Goal: Task Accomplishment & Management: Use online tool/utility

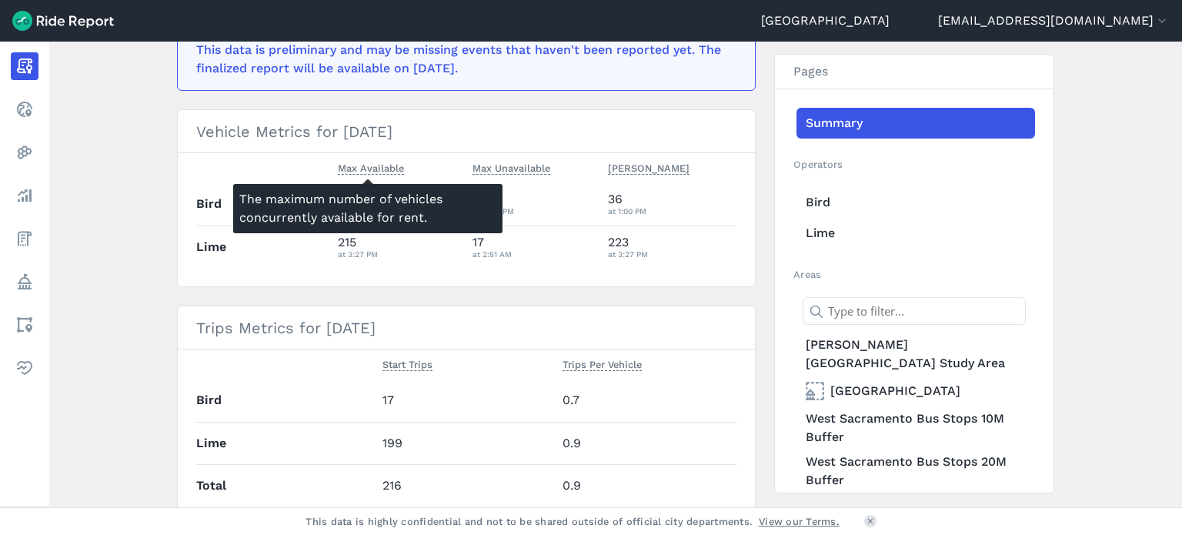
scroll to position [348, 0]
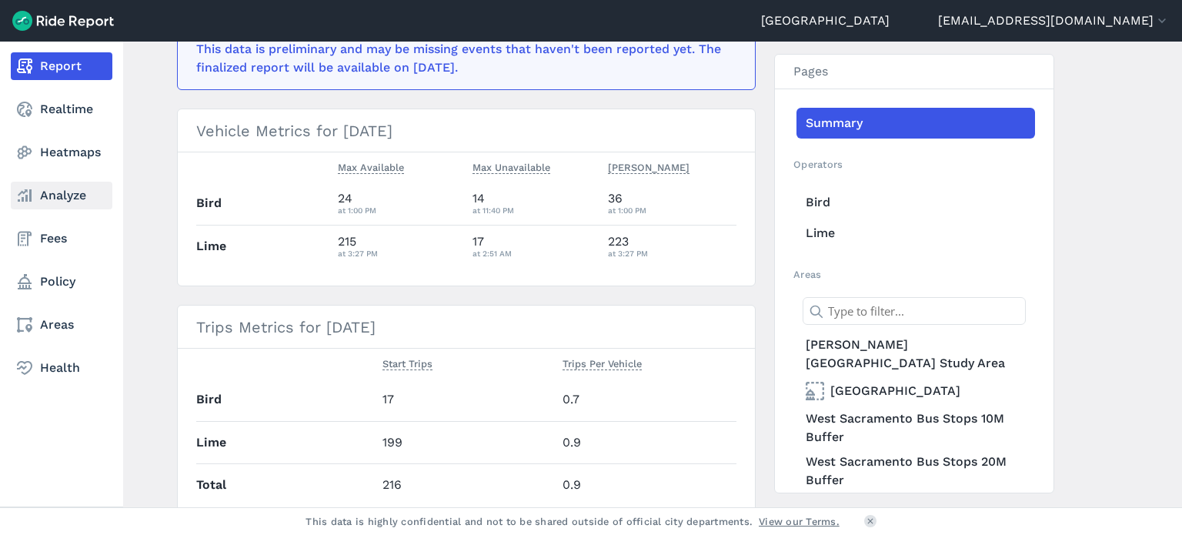
click at [56, 202] on link "Analyze" at bounding box center [62, 196] width 102 height 28
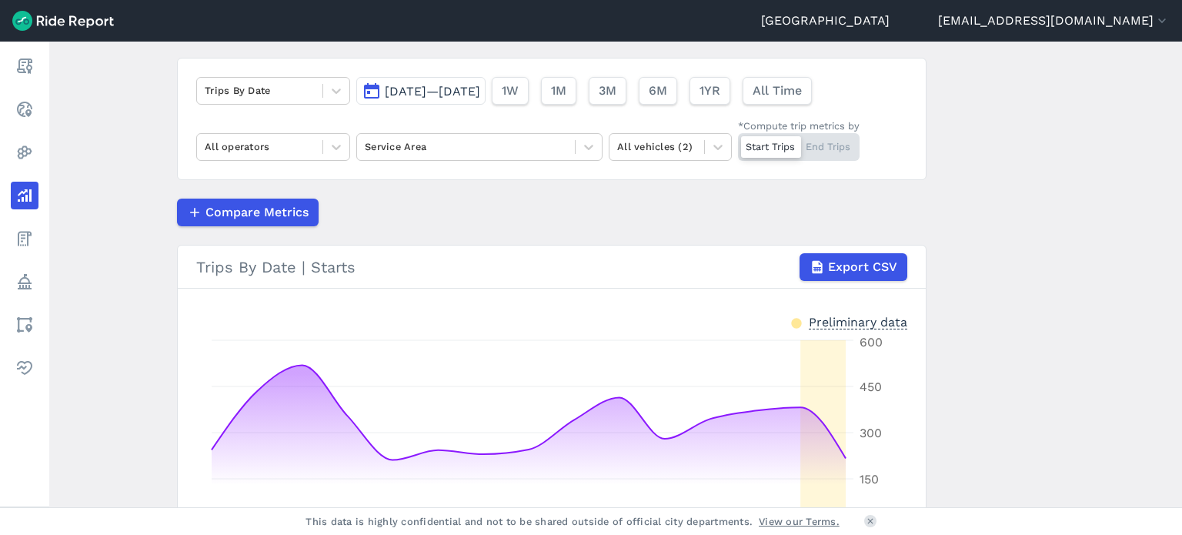
scroll to position [101, 0]
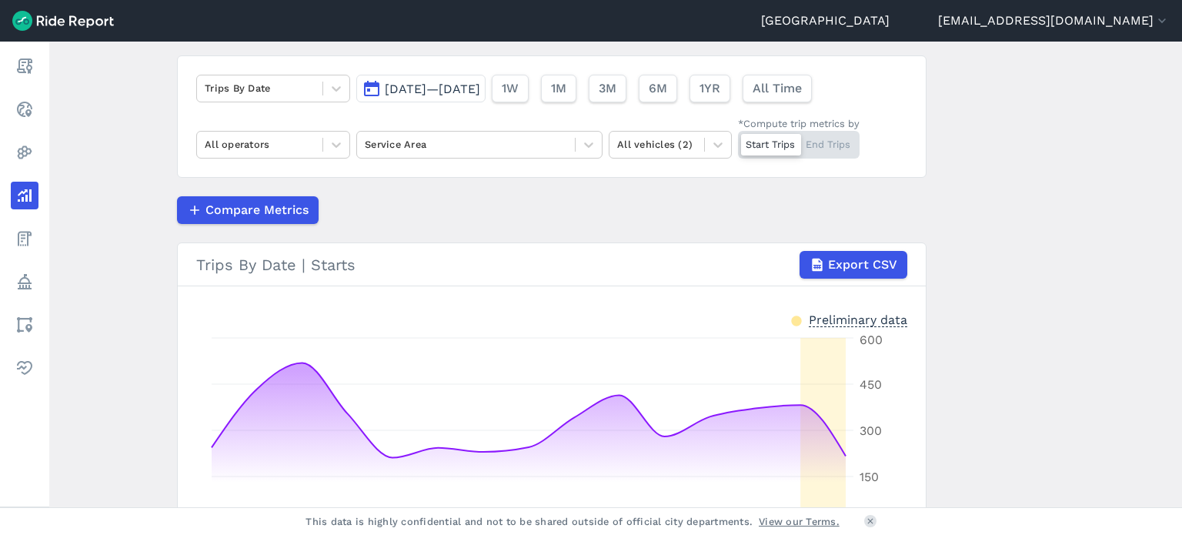
click at [485, 98] on button "[DATE]—[DATE]" at bounding box center [420, 89] width 129 height 28
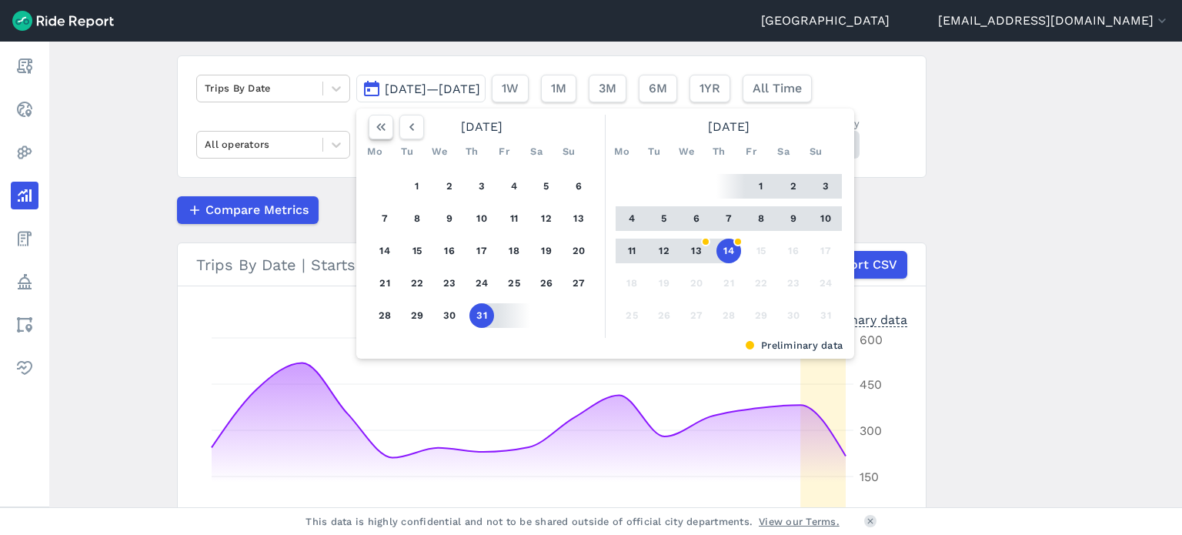
click at [379, 125] on icon "button" at bounding box center [380, 126] width 15 height 15
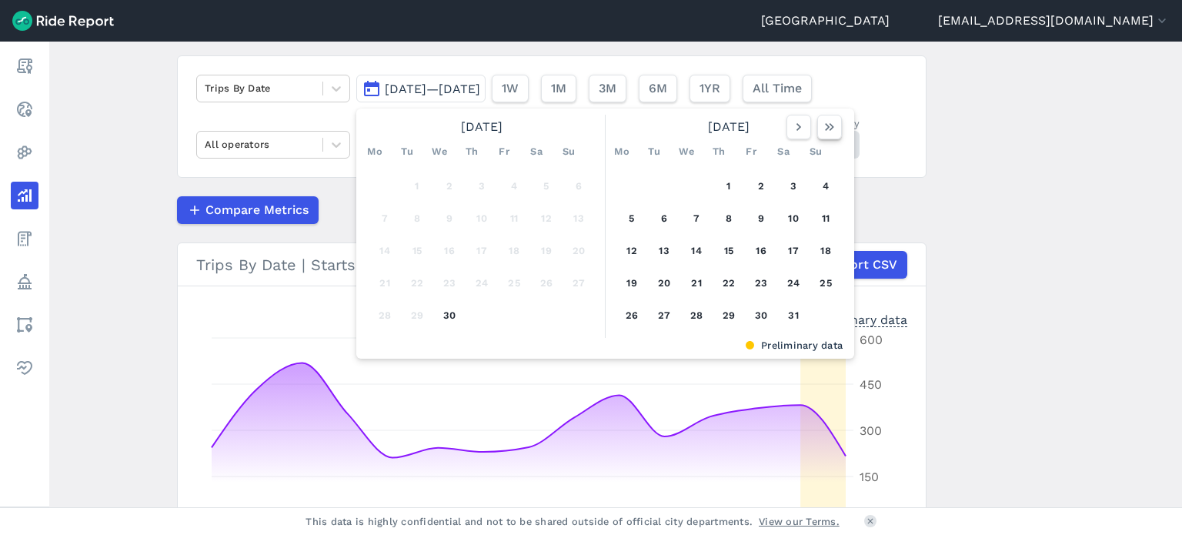
click at [832, 128] on icon "button" at bounding box center [829, 126] width 15 height 15
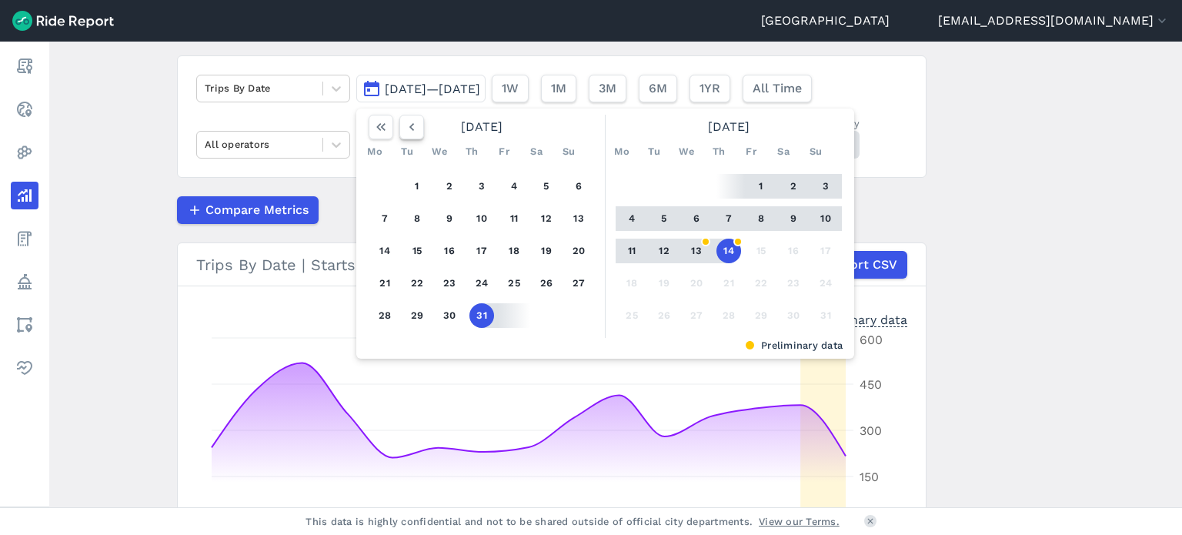
click at [404, 119] on icon "button" at bounding box center [411, 126] width 15 height 15
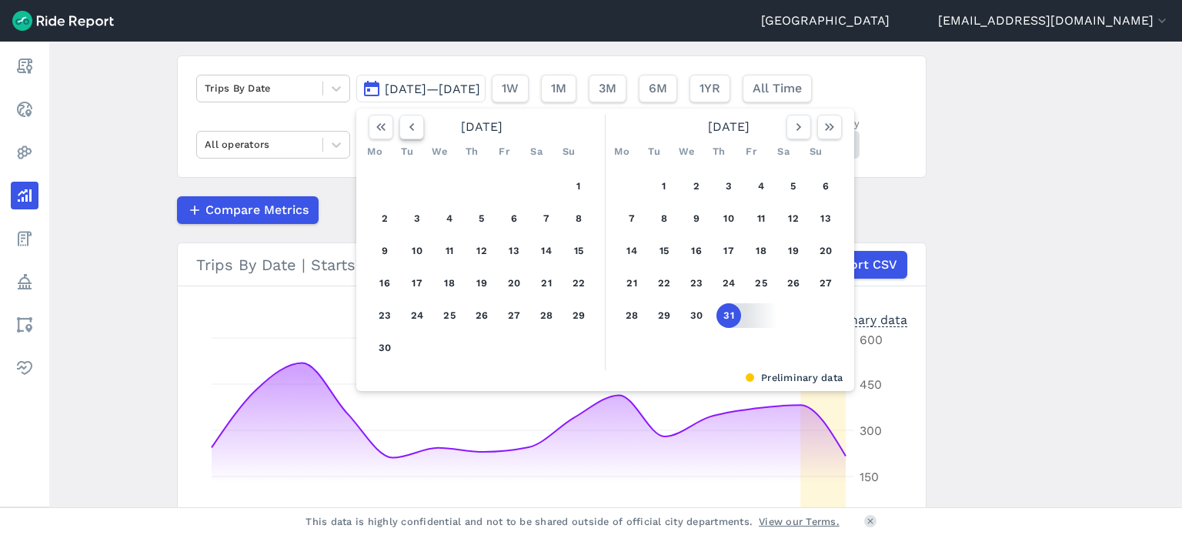
click at [404, 119] on icon "button" at bounding box center [411, 126] width 15 height 15
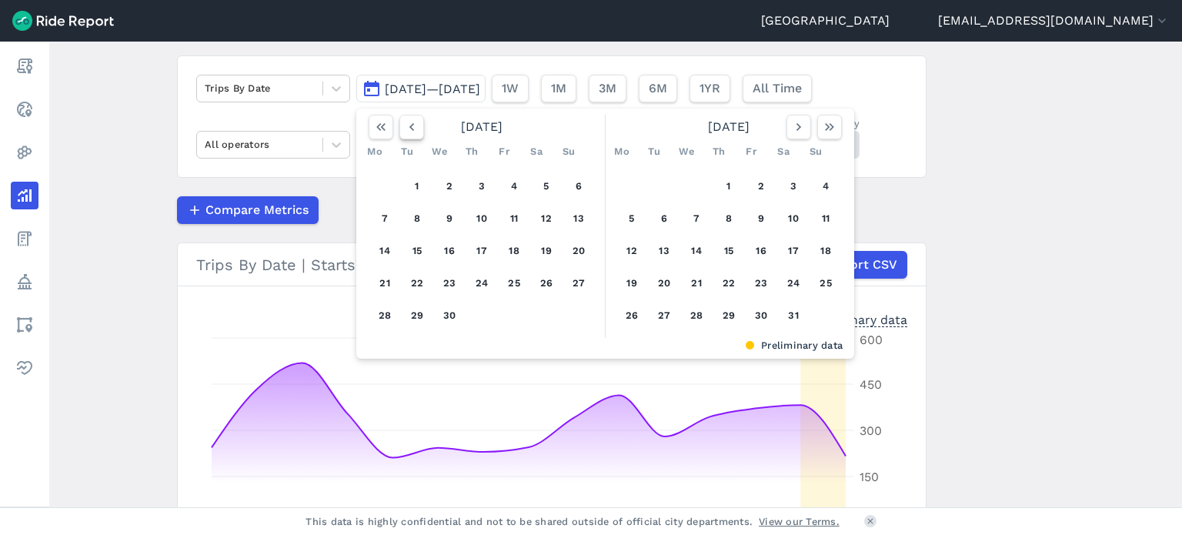
click at [404, 119] on icon "button" at bounding box center [411, 126] width 15 height 15
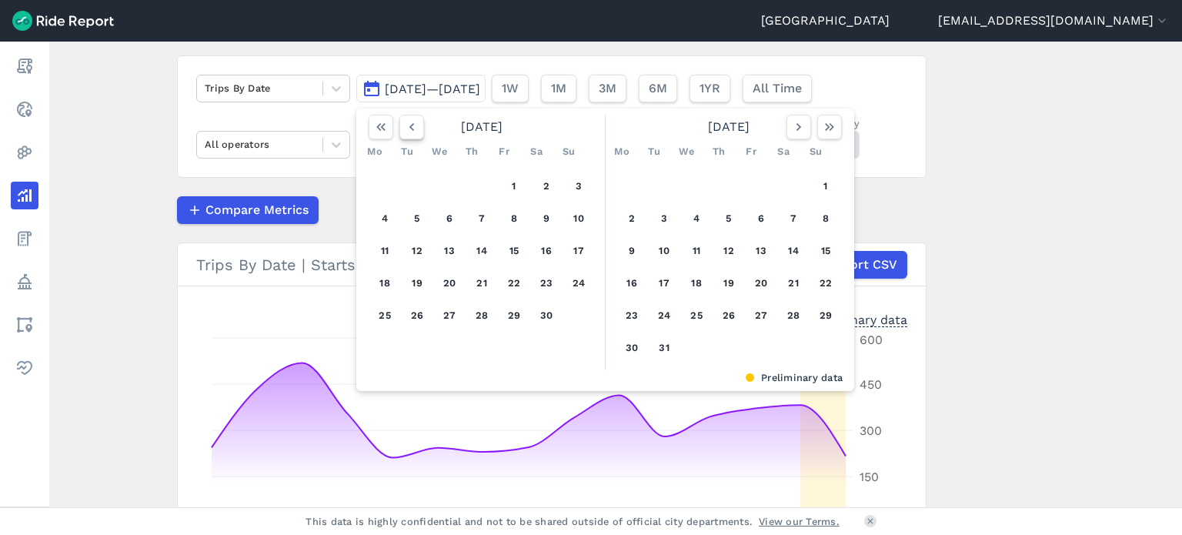
click at [404, 119] on icon "button" at bounding box center [411, 126] width 15 height 15
click at [408, 120] on icon "button" at bounding box center [411, 126] width 15 height 15
click at [382, 177] on button "1" at bounding box center [384, 186] width 25 height 25
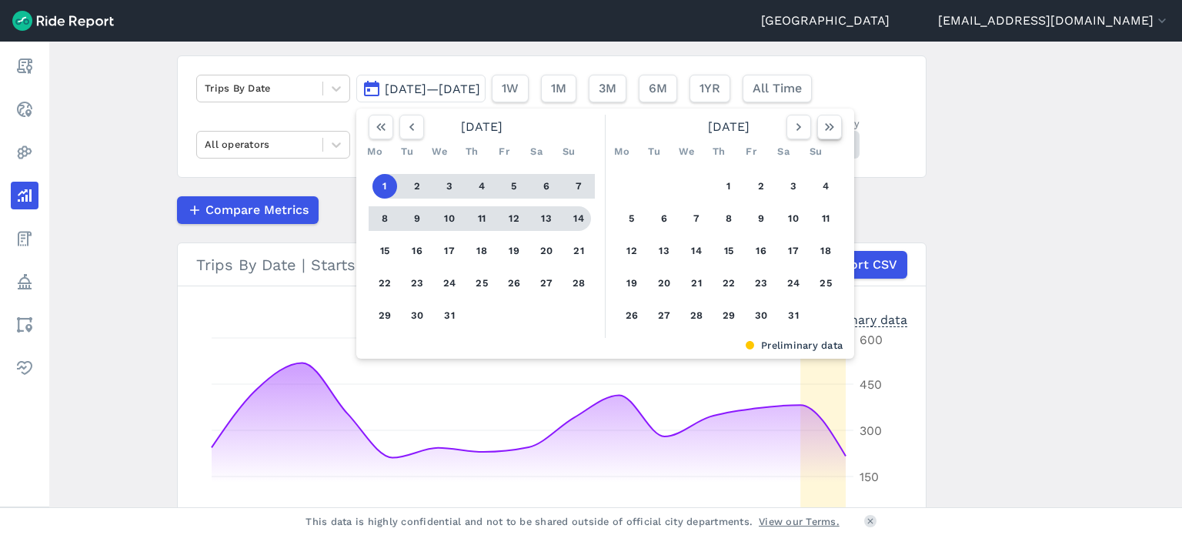
click at [831, 129] on icon "button" at bounding box center [829, 126] width 15 height 15
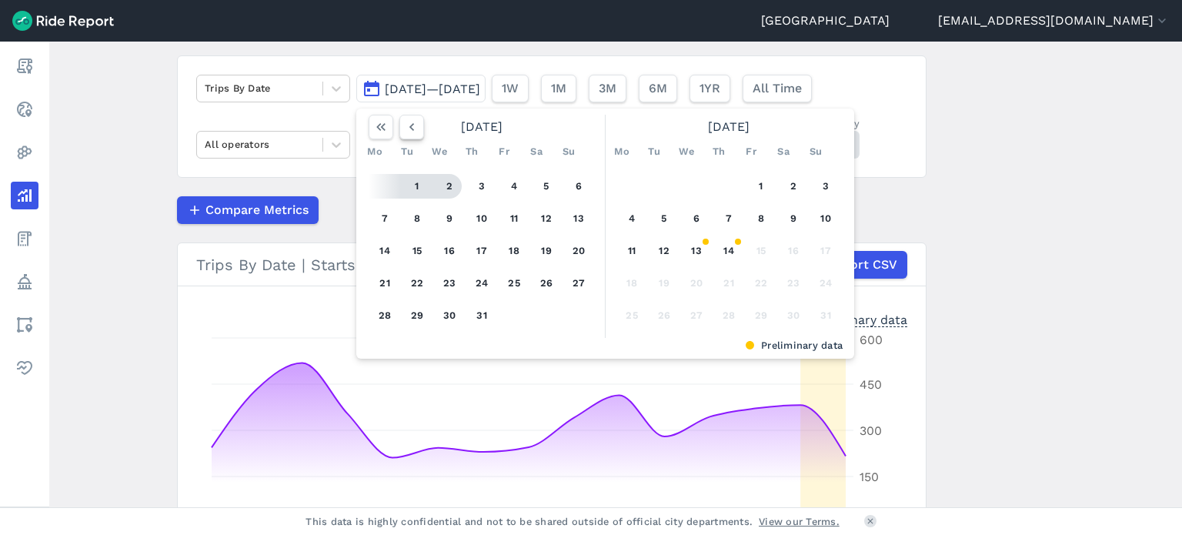
click at [404, 132] on icon "button" at bounding box center [411, 126] width 15 height 15
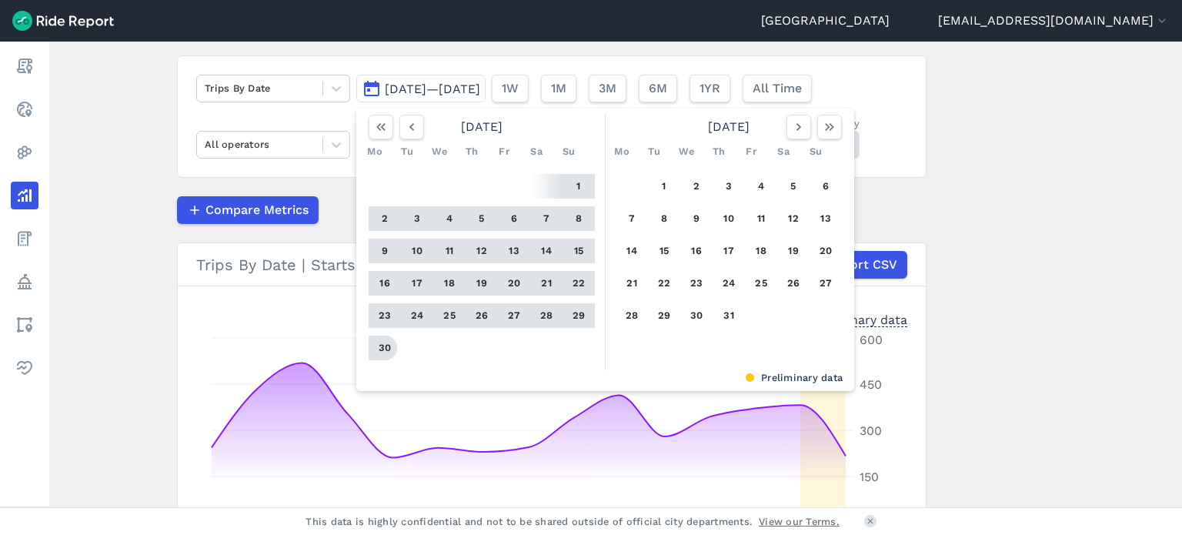
drag, startPoint x: 379, startPoint y: 342, endPoint x: 388, endPoint y: 352, distance: 12.5
click at [388, 352] on button "30" at bounding box center [384, 347] width 25 height 25
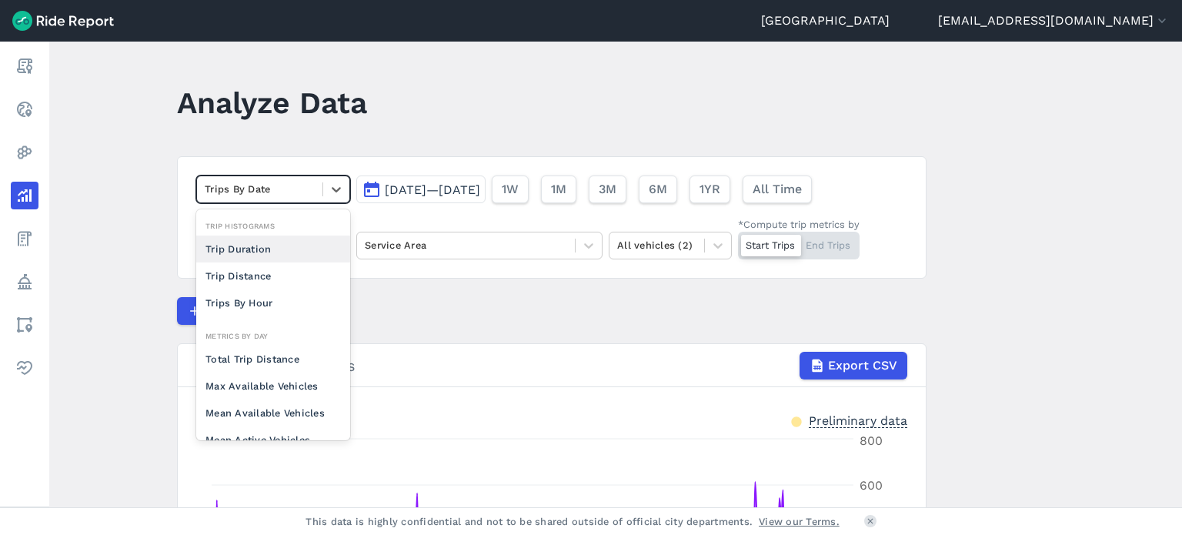
click at [254, 180] on div at bounding box center [260, 189] width 110 height 18
click at [287, 158] on div "option Trip Duration focused, 0 of 2. 10 results available. Use Up and Down to …" at bounding box center [551, 217] width 749 height 122
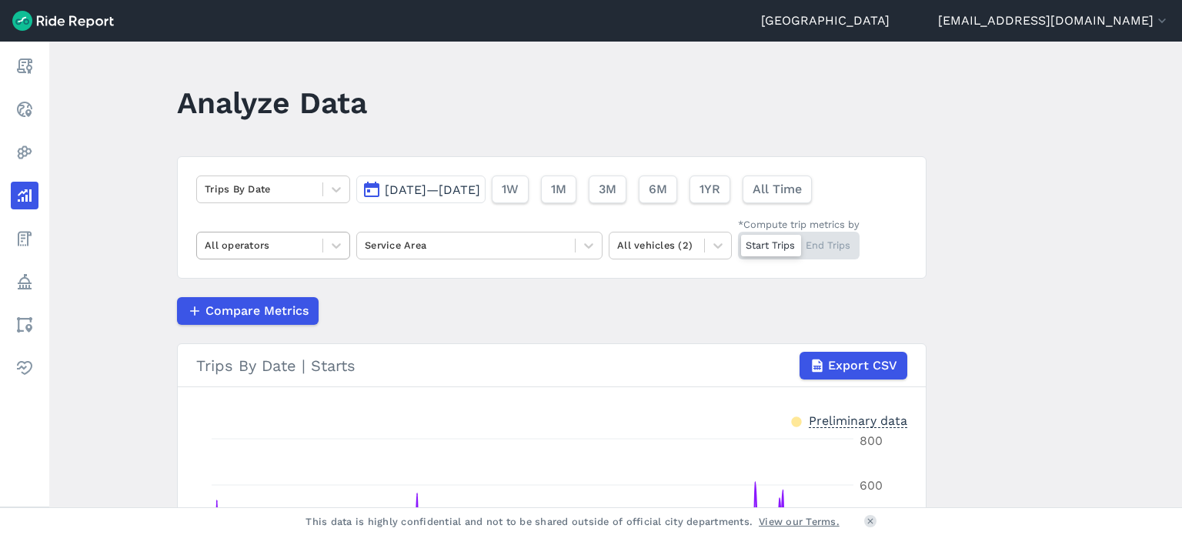
click at [229, 237] on div at bounding box center [260, 245] width 110 height 18
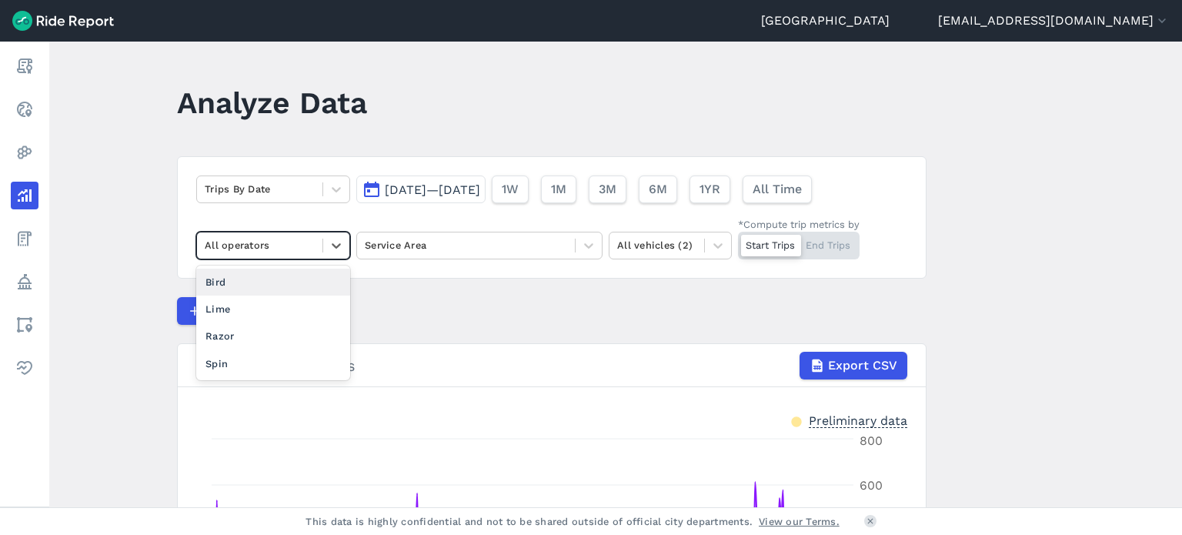
click at [209, 286] on div "Bird" at bounding box center [273, 282] width 154 height 27
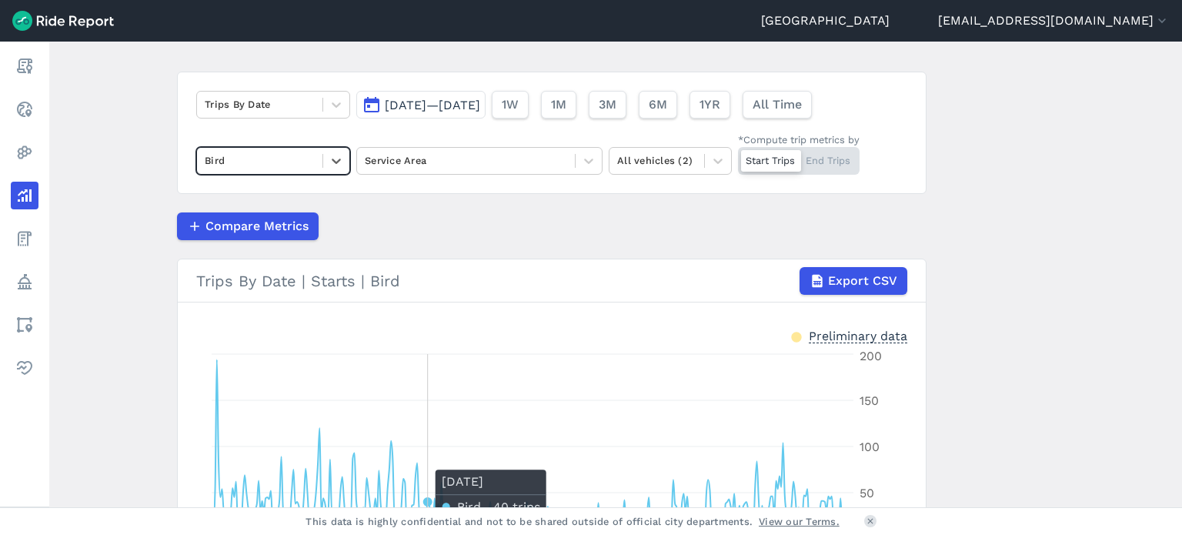
scroll to position [75, 0]
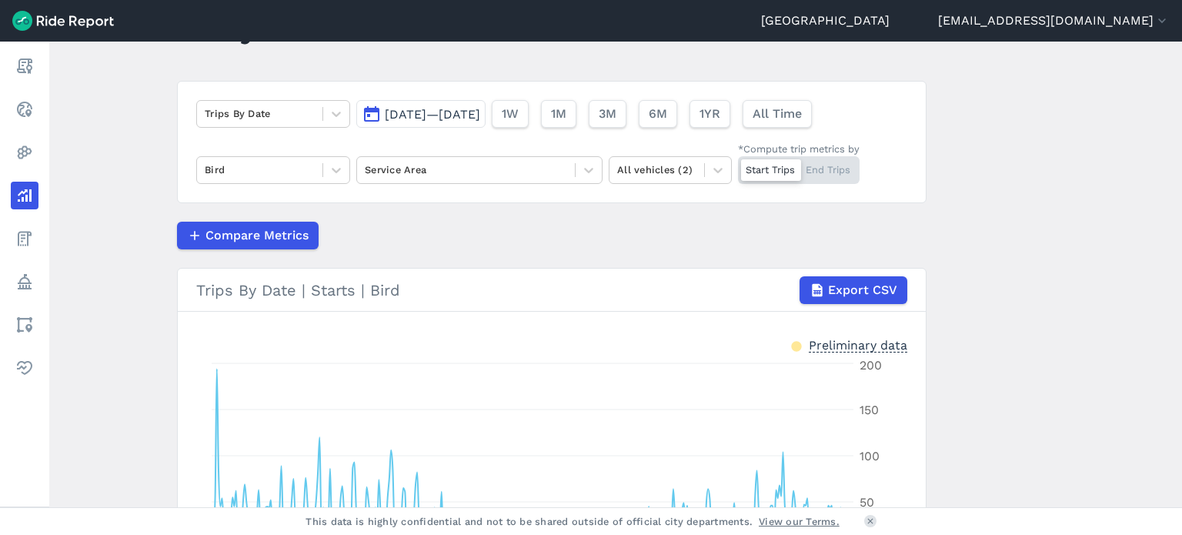
click at [819, 175] on div "Start Trips End Trips" at bounding box center [799, 170] width 122 height 28
click at [738, 166] on input "*Compute trip metrics by Start Trips End Trips" at bounding box center [738, 161] width 0 height 10
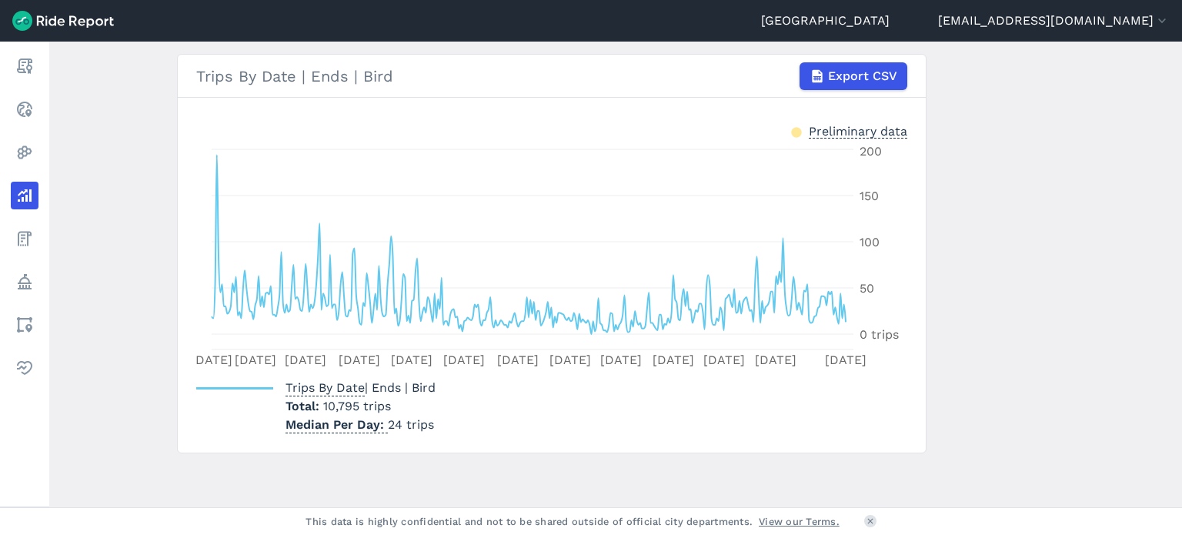
click at [257, 505] on main "Analyze Data Trips By Date [DATE]—[DATE] 1W 1M 3M 6M 1YR All Time Bird Service …" at bounding box center [615, 274] width 1133 height 465
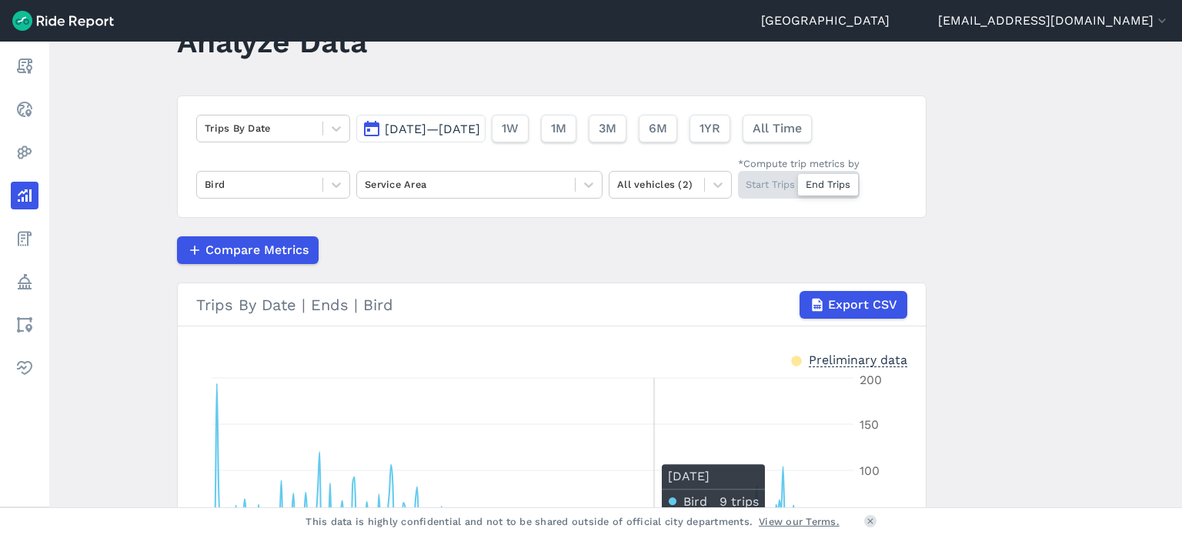
scroll to position [54, 0]
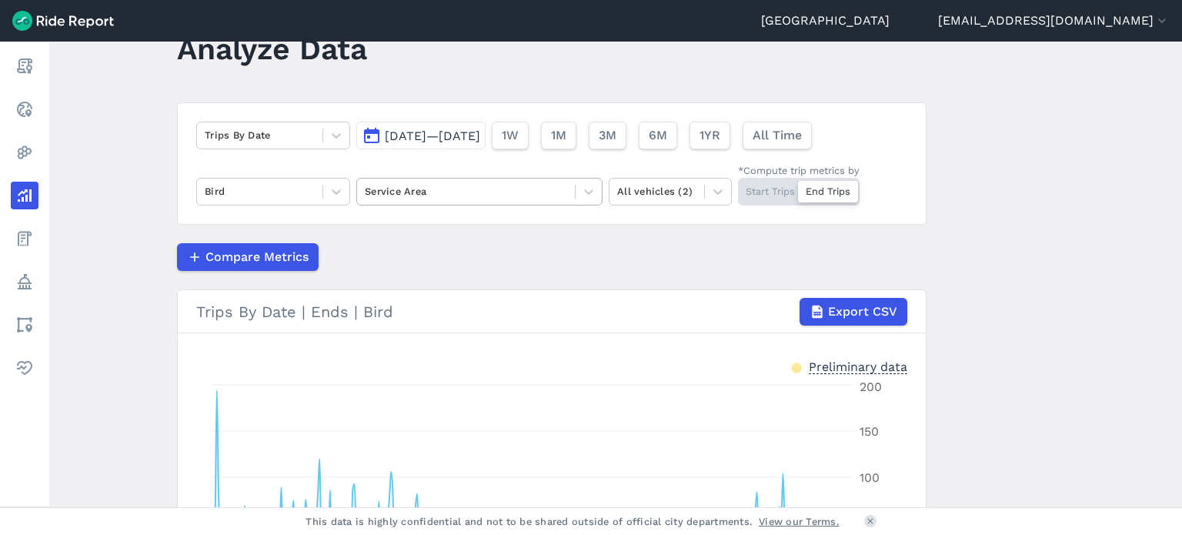
click at [462, 198] on div at bounding box center [466, 191] width 202 height 18
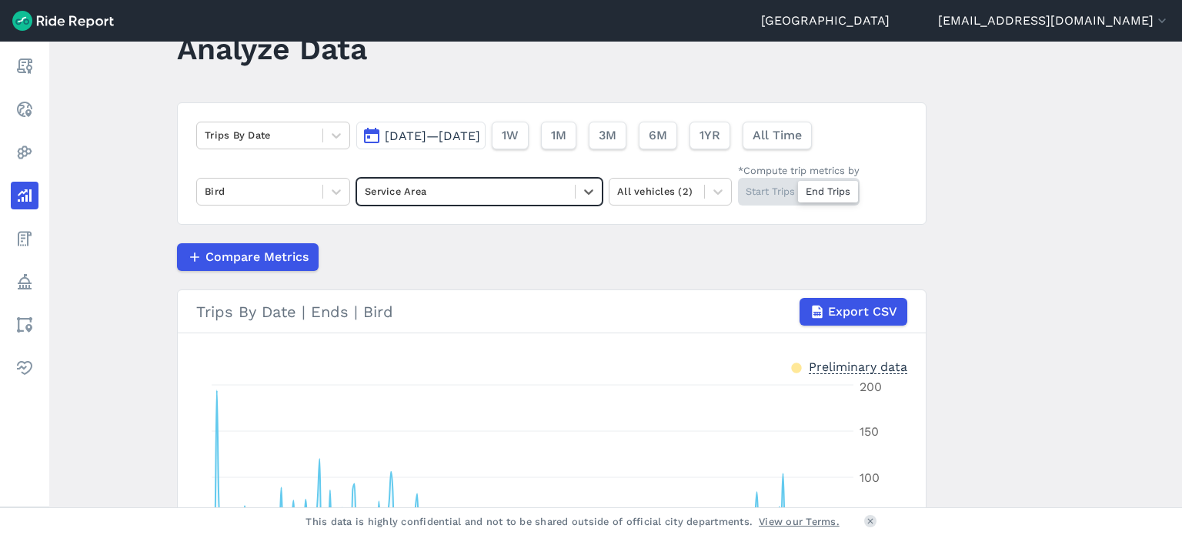
click at [452, 195] on div at bounding box center [466, 191] width 202 height 18
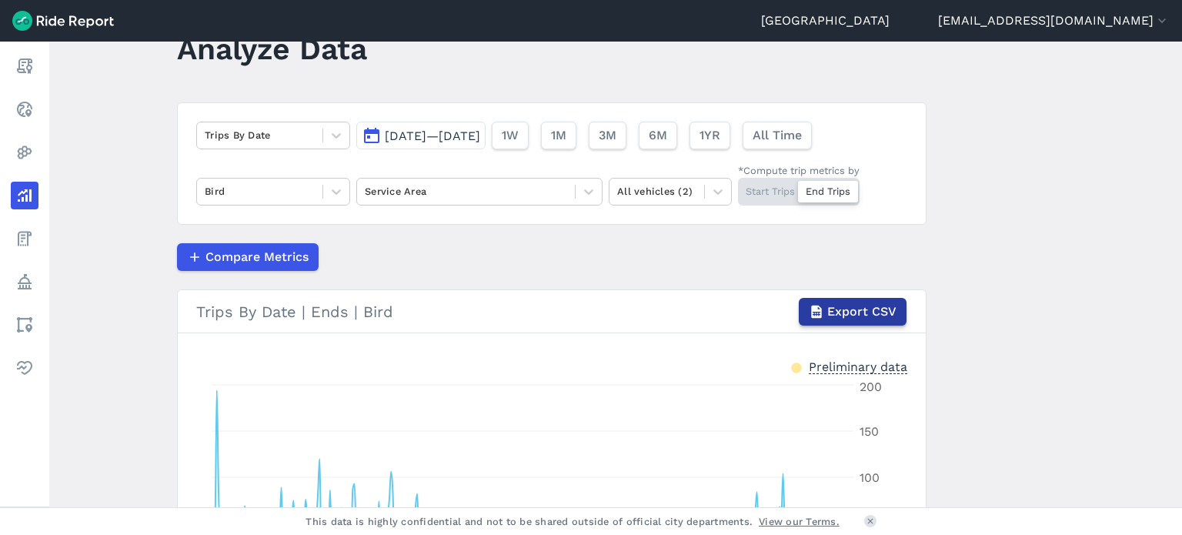
click at [866, 313] on span "Export CSV" at bounding box center [861, 311] width 69 height 18
click at [811, 145] on button "All Time" at bounding box center [776, 136] width 69 height 28
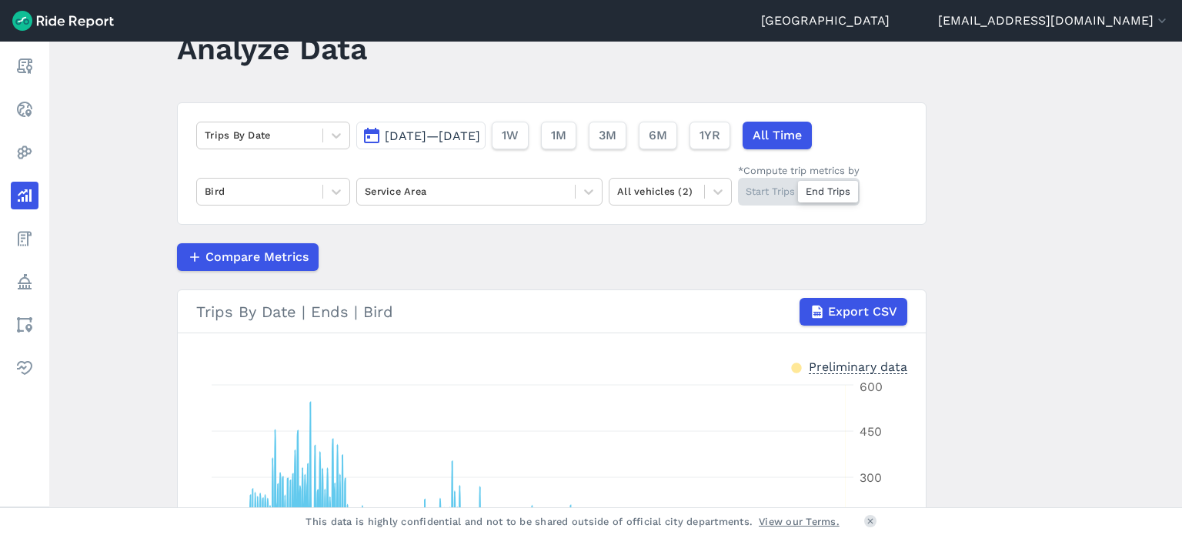
scroll to position [289, 0]
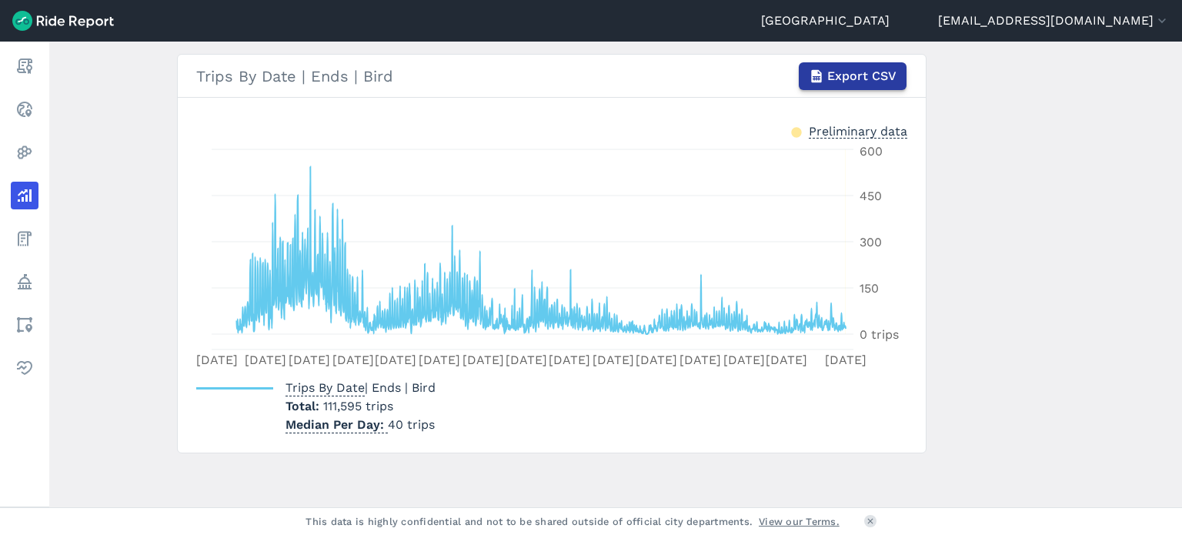
click at [852, 70] on span "Export CSV" at bounding box center [861, 76] width 69 height 18
